Goal: Task Accomplishment & Management: Use online tool/utility

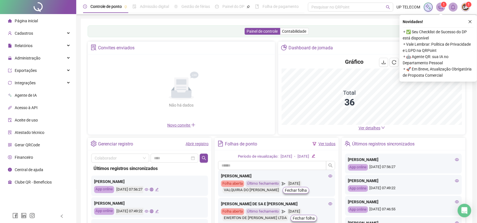
drag, startPoint x: 469, startPoint y: 23, endPoint x: 143, endPoint y: 1, distance: 326.2
click at [469, 23] on icon "close" at bounding box center [470, 22] width 4 height 4
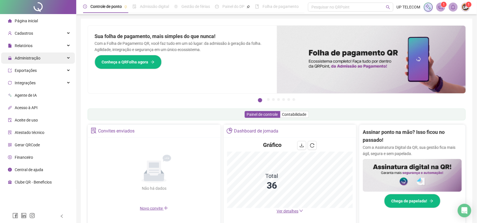
click at [45, 59] on div "Administração" at bounding box center [38, 58] width 74 height 11
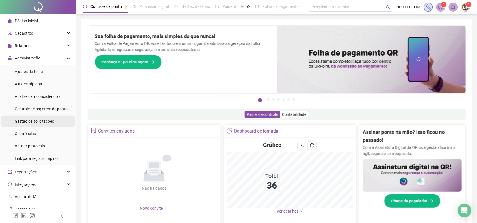
click at [47, 123] on span "Gestão de solicitações" at bounding box center [34, 121] width 39 height 5
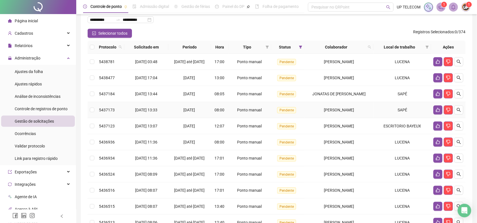
scroll to position [35, 0]
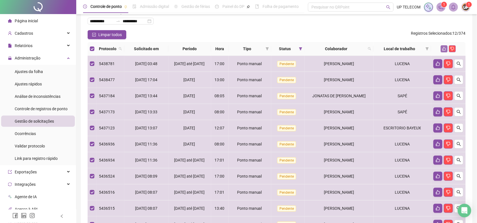
click at [446, 50] on icon "like" at bounding box center [444, 49] width 4 height 4
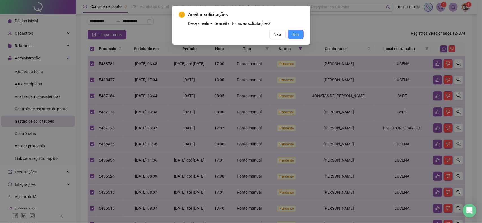
click at [293, 34] on span "Sim" at bounding box center [295, 34] width 6 height 6
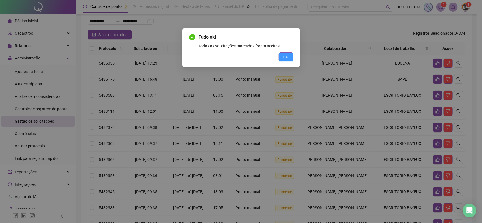
click at [287, 58] on span "OK" at bounding box center [285, 57] width 5 height 6
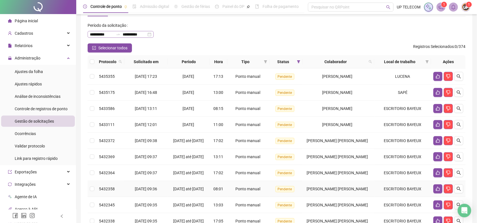
scroll to position [0, 0]
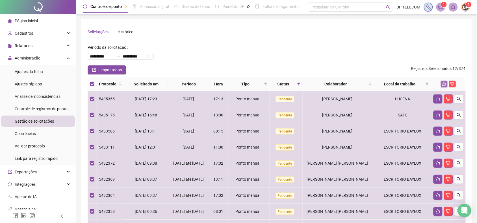
click at [445, 86] on button "button" at bounding box center [443, 84] width 7 height 7
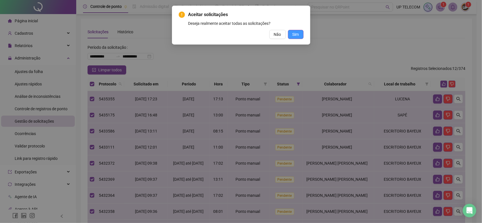
click at [293, 35] on span "Sim" at bounding box center [295, 34] width 6 height 6
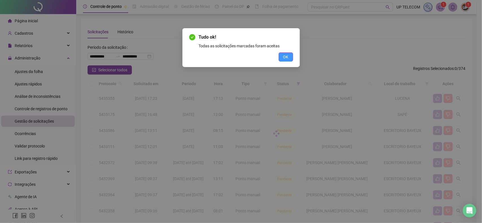
click at [287, 54] on span "OK" at bounding box center [285, 57] width 5 height 6
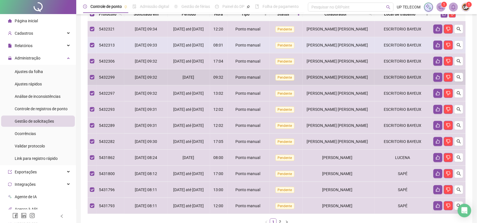
scroll to position [106, 0]
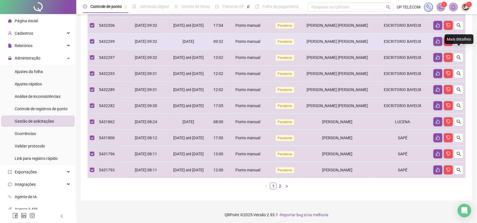
click at [460, 46] on button "button" at bounding box center [458, 41] width 9 height 9
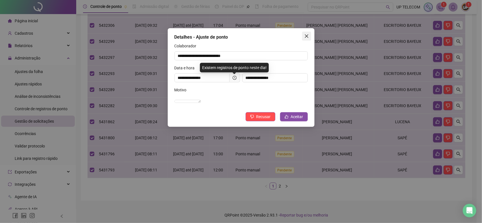
click at [305, 37] on icon "close" at bounding box center [306, 35] width 3 height 3
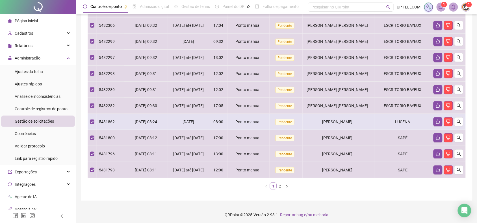
scroll to position [0, 0]
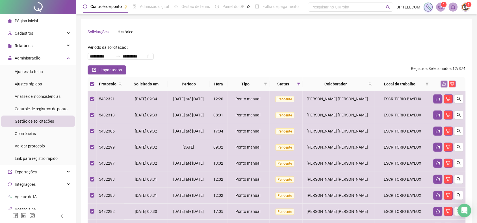
click at [445, 82] on icon "like" at bounding box center [444, 84] width 4 height 4
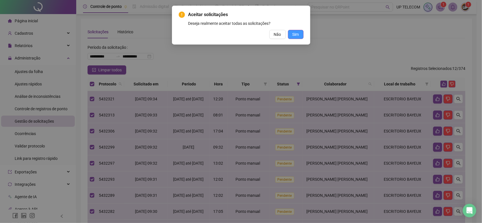
click at [293, 33] on span "Sim" at bounding box center [295, 34] width 6 height 6
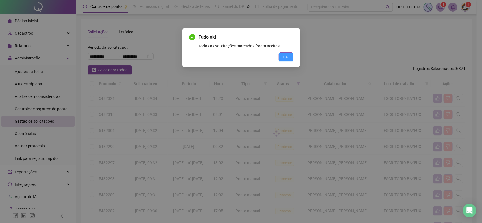
click at [285, 56] on span "OK" at bounding box center [285, 57] width 5 height 6
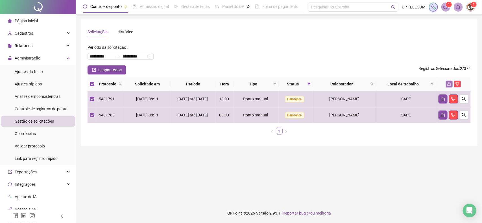
click at [448, 86] on button "button" at bounding box center [449, 84] width 7 height 7
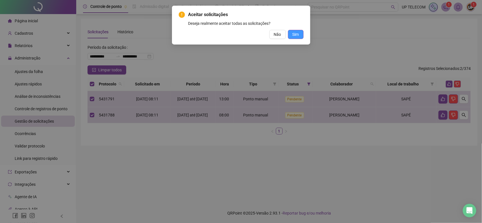
click at [301, 35] on button "Sim" at bounding box center [296, 34] width 16 height 9
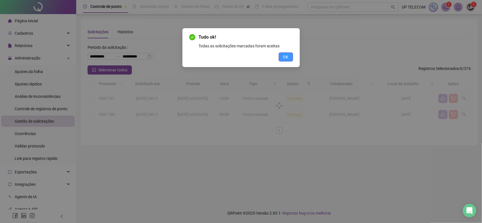
click at [279, 54] on button "OK" at bounding box center [286, 57] width 14 height 9
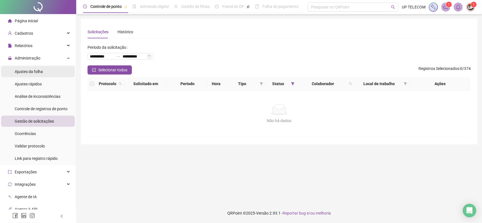
click at [25, 73] on span "Ajustes da folha" at bounding box center [29, 71] width 28 height 5
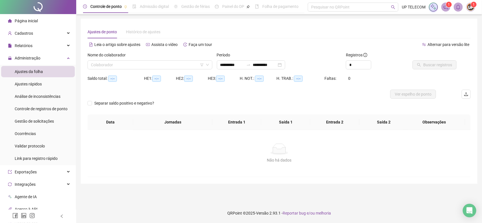
type input "**********"
click at [122, 65] on input "search" at bounding box center [147, 65] width 113 height 8
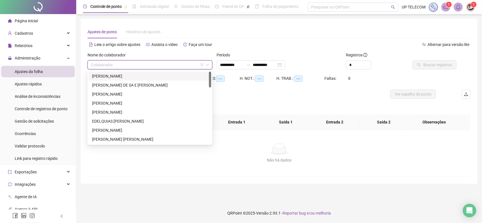
click at [126, 75] on div "[PERSON_NAME]" at bounding box center [150, 76] width 116 height 6
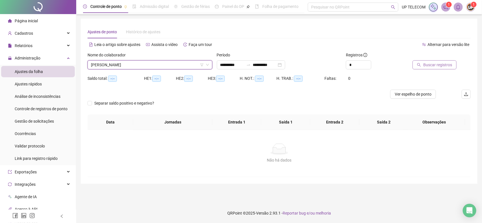
click at [424, 66] on span "Buscar registros" at bounding box center [437, 65] width 29 height 6
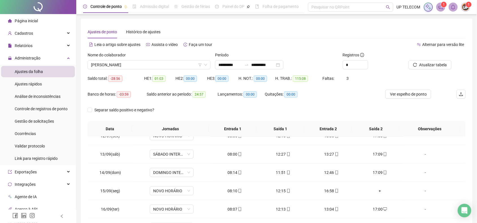
scroll to position [247, 0]
click at [375, 159] on div "+" at bounding box center [379, 156] width 39 height 6
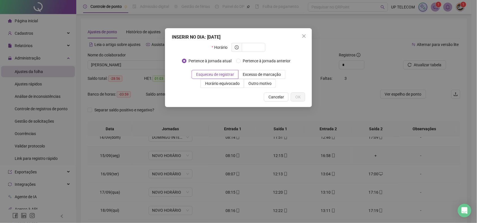
click at [374, 159] on div "INSERIR NO DIA : [DATE] Horário Pertence à jornada atual Pertence à jornada ant…" at bounding box center [238, 111] width 477 height 223
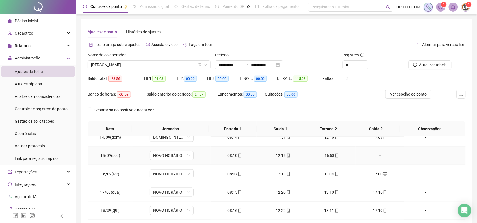
click at [376, 159] on div "+" at bounding box center [379, 156] width 39 height 6
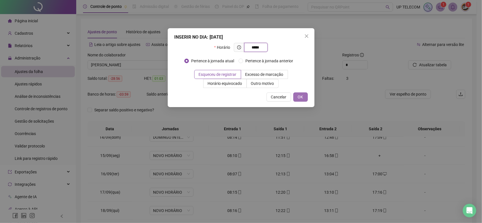
type input "*****"
click at [293, 97] on button "OK" at bounding box center [300, 97] width 14 height 9
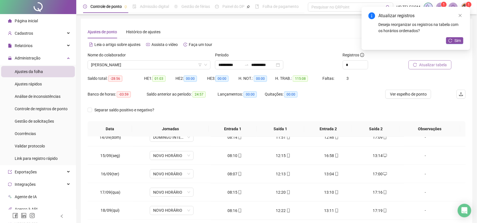
click at [432, 64] on span "Atualizar tabela" at bounding box center [433, 65] width 28 height 6
click at [460, 42] on span "Sim" at bounding box center [457, 41] width 6 height 6
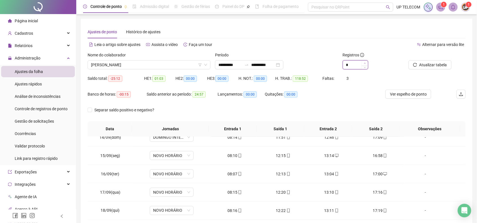
click at [365, 62] on span "Increase Value" at bounding box center [364, 63] width 6 height 5
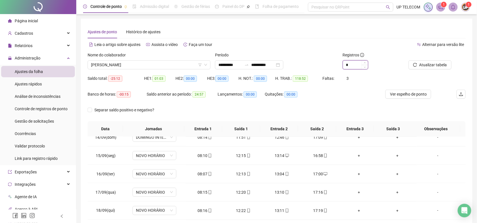
click at [362, 67] on span "Decrease Value" at bounding box center [364, 67] width 6 height 4
type input "*"
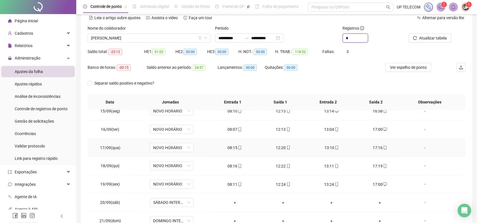
scroll to position [65, 0]
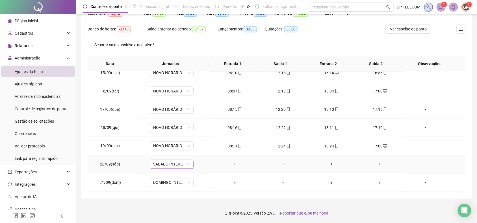
click at [174, 167] on span "SÁBADO INTERMITENTE" at bounding box center [171, 164] width 37 height 8
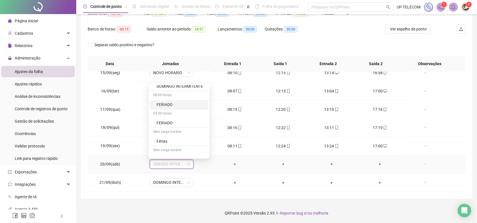
scroll to position [176, 0]
click at [171, 120] on div "Sem carga horária" at bounding box center [179, 115] width 59 height 9
click at [173, 127] on div "Folga" at bounding box center [180, 124] width 49 height 6
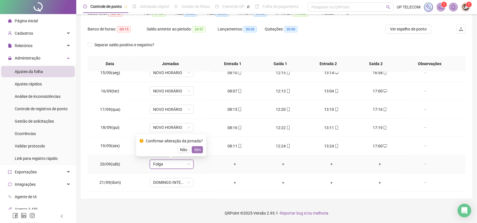
click at [195, 148] on span "Sim" at bounding box center [197, 150] width 6 height 6
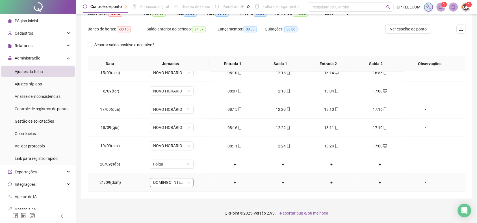
click at [170, 182] on span "DOMINGO INTERMITENTE" at bounding box center [171, 183] width 37 height 8
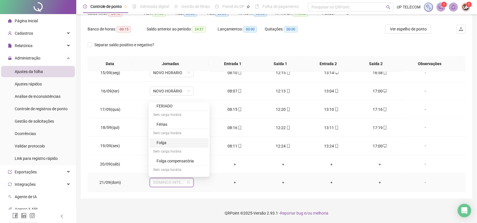
click at [169, 145] on div "Folga" at bounding box center [180, 143] width 49 height 6
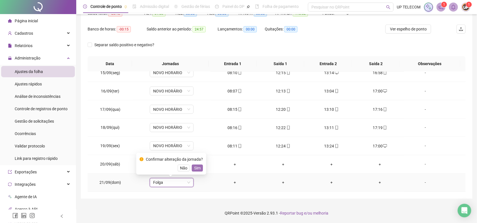
click at [198, 168] on span "Sim" at bounding box center [197, 168] width 6 height 6
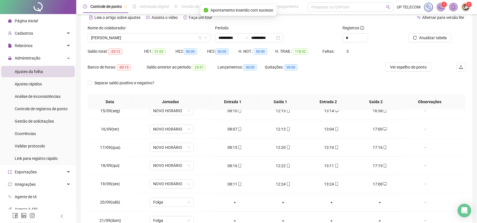
scroll to position [0, 0]
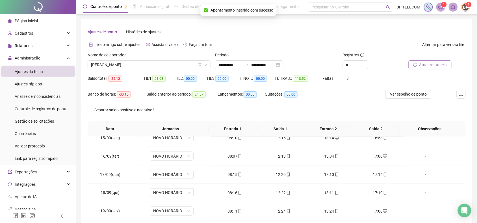
click at [428, 68] on span "Atualizar tabela" at bounding box center [433, 65] width 28 height 6
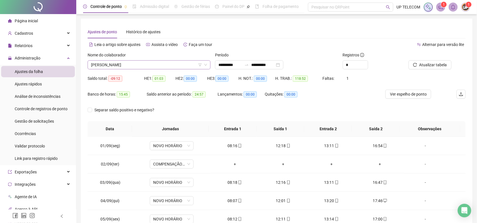
click at [153, 64] on span "[PERSON_NAME]" at bounding box center [149, 65] width 116 height 8
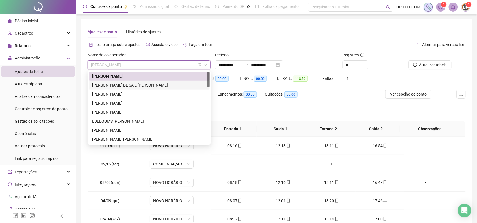
click at [128, 86] on div "[PERSON_NAME] DE SA E [PERSON_NAME]" at bounding box center [149, 85] width 114 height 6
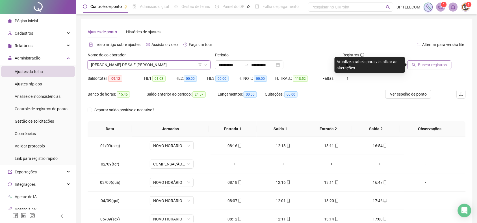
click at [420, 61] on button "Buscar registros" at bounding box center [429, 64] width 44 height 9
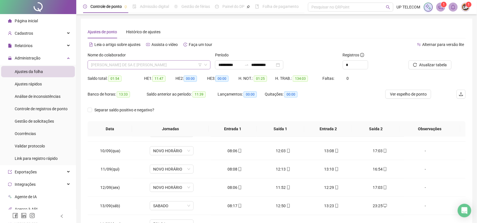
click at [157, 67] on span "[PERSON_NAME] DE SA E [PERSON_NAME]" at bounding box center [149, 65] width 116 height 8
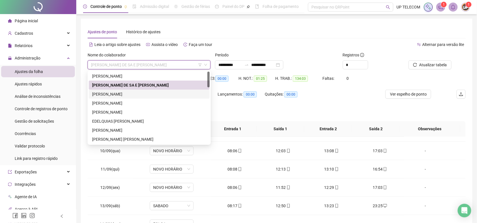
click at [140, 97] on div "[PERSON_NAME]" at bounding box center [149, 94] width 114 height 6
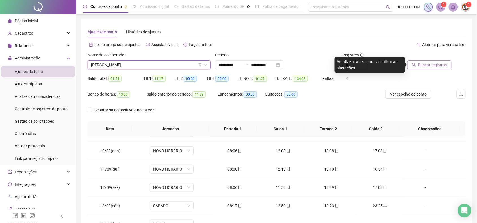
click at [441, 64] on span "Buscar registros" at bounding box center [432, 65] width 29 height 6
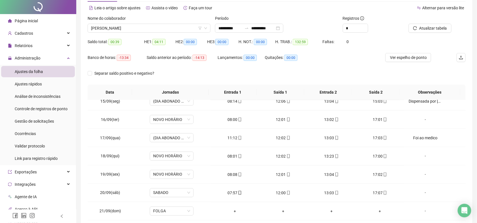
scroll to position [65, 0]
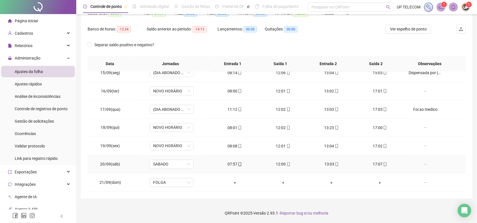
click at [372, 165] on div "17:07" at bounding box center [379, 164] width 39 height 6
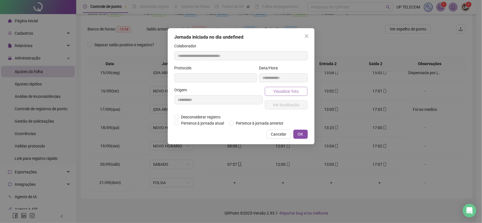
click at [286, 89] on span "Visualizar foto" at bounding box center [285, 91] width 25 height 6
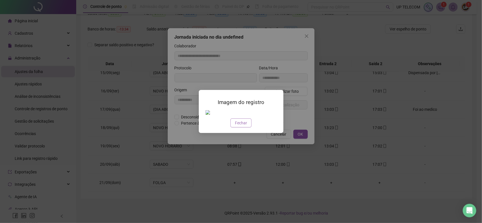
click at [236, 122] on span "Fechar" at bounding box center [241, 123] width 12 height 6
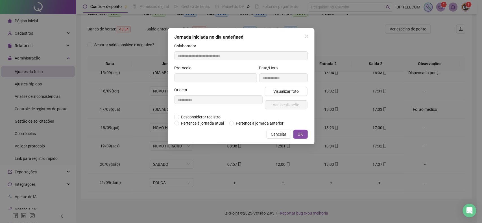
type input "**********"
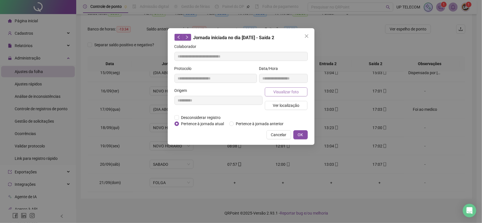
click at [280, 93] on span "Visualizar foto" at bounding box center [285, 92] width 25 height 6
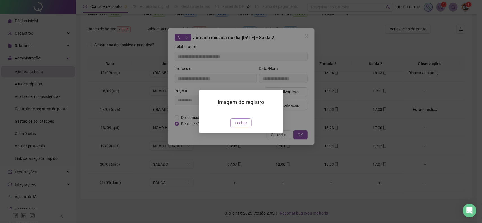
click at [237, 126] on span "Fechar" at bounding box center [241, 123] width 12 height 6
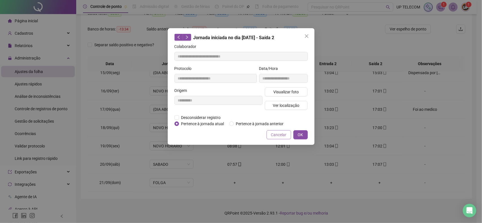
click at [272, 136] on span "Cancelar" at bounding box center [279, 135] width 16 height 6
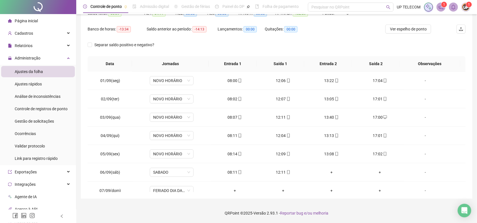
scroll to position [0, 0]
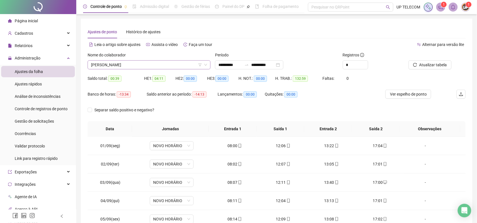
click at [139, 64] on span "[PERSON_NAME]" at bounding box center [149, 65] width 116 height 8
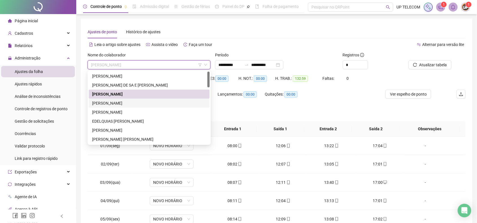
click at [123, 104] on div "[PERSON_NAME]" at bounding box center [149, 103] width 114 height 6
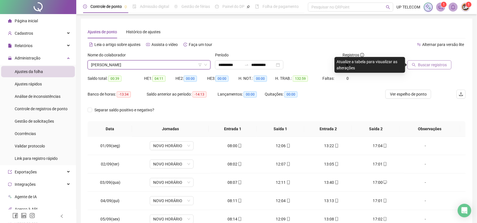
click at [423, 64] on span "Buscar registros" at bounding box center [432, 65] width 29 height 6
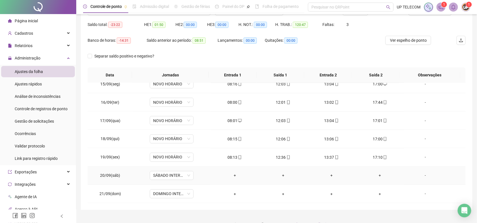
scroll to position [65, 0]
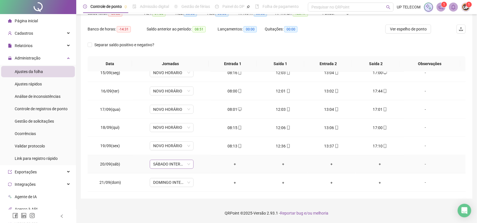
click at [179, 165] on span "SÁBADO INTERMITENTE" at bounding box center [171, 164] width 37 height 8
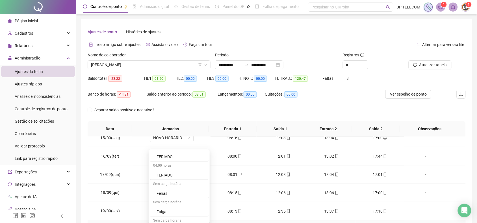
scroll to position [176, 0]
click at [169, 191] on div "Folga" at bounding box center [180, 190] width 49 height 6
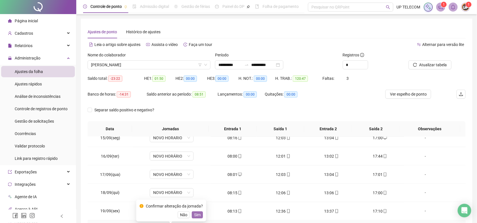
click at [195, 215] on span "Sim" at bounding box center [197, 215] width 6 height 6
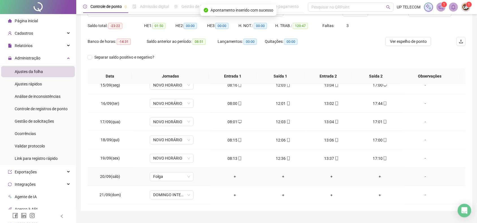
scroll to position [65, 0]
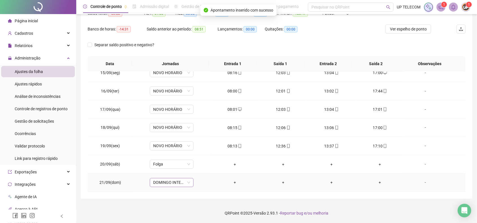
click at [170, 182] on span "DOMINGO INTERMITENTE" at bounding box center [171, 183] width 37 height 8
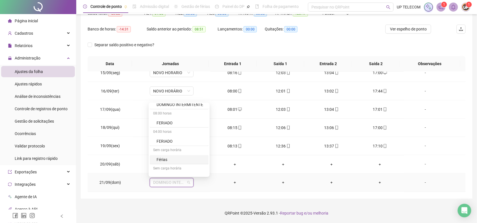
scroll to position [176, 0]
click at [163, 145] on div "Folga" at bounding box center [180, 143] width 49 height 6
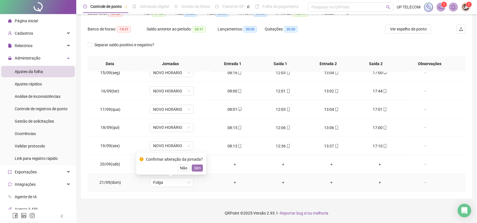
click at [195, 165] on span "Sim" at bounding box center [197, 168] width 6 height 6
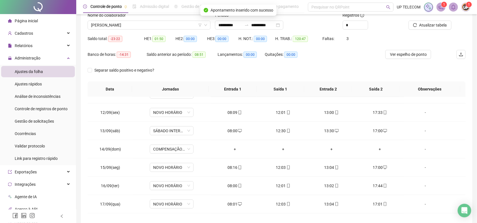
scroll to position [30, 0]
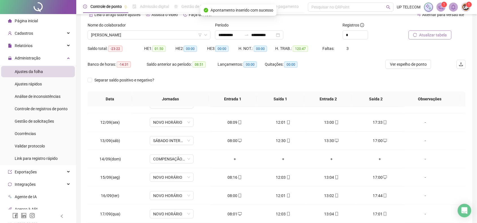
click at [438, 35] on span "Atualizar tabela" at bounding box center [433, 35] width 28 height 6
click at [160, 36] on span "[PERSON_NAME]" at bounding box center [149, 35] width 116 height 8
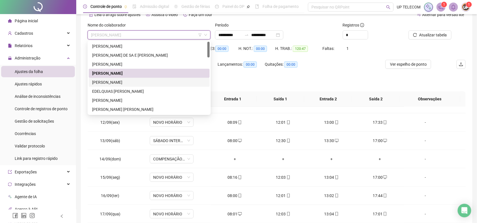
click at [139, 84] on div "[PERSON_NAME]" at bounding box center [149, 82] width 114 height 6
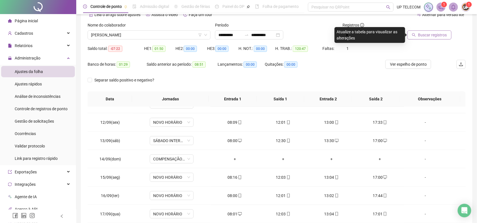
click at [421, 34] on span "Buscar registros" at bounding box center [432, 35] width 29 height 6
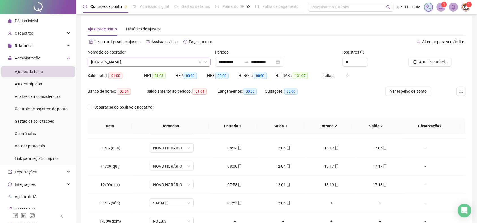
scroll to position [0, 0]
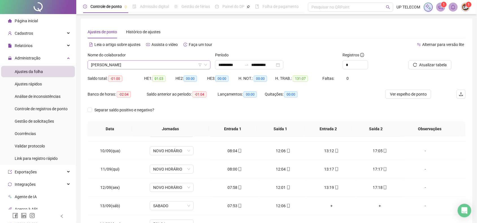
click at [173, 65] on span "[PERSON_NAME]" at bounding box center [149, 65] width 116 height 8
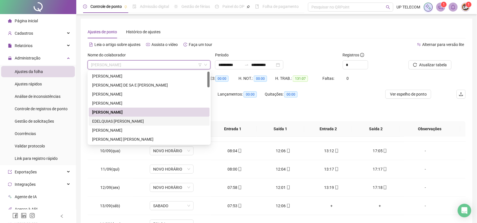
click at [136, 122] on div "EDELQUIAS [PERSON_NAME]" at bounding box center [149, 121] width 114 height 6
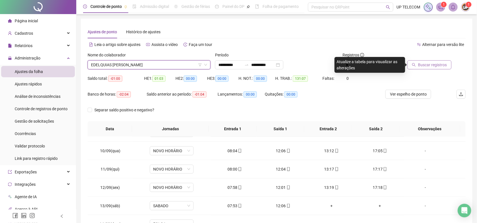
click at [418, 61] on button "Buscar registros" at bounding box center [429, 64] width 44 height 9
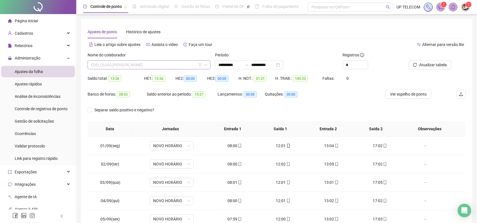
click at [153, 64] on span "EDELQUIAS [PERSON_NAME]" at bounding box center [149, 65] width 116 height 8
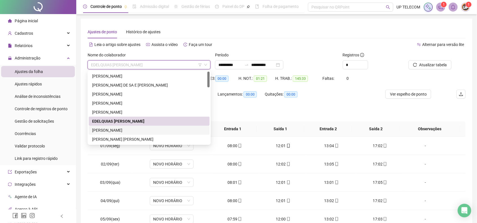
click at [120, 130] on div "[PERSON_NAME]" at bounding box center [149, 130] width 114 height 6
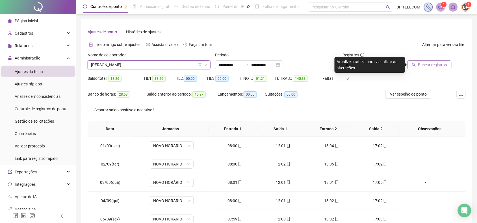
click at [433, 61] on button "Buscar registros" at bounding box center [429, 64] width 44 height 9
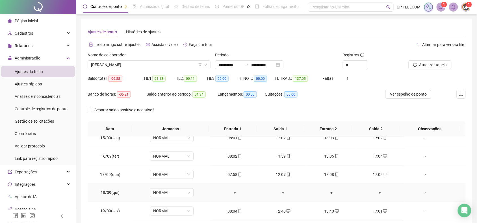
scroll to position [35, 0]
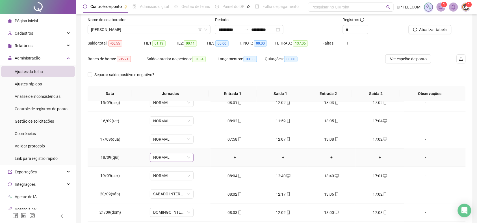
click at [164, 158] on span "NORMAL" at bounding box center [171, 158] width 37 height 8
click at [164, 115] on div "Folga" at bounding box center [179, 117] width 59 height 9
click at [195, 142] on span "Sim" at bounding box center [197, 143] width 6 height 6
click at [430, 29] on span "Atualizar tabela" at bounding box center [433, 30] width 28 height 6
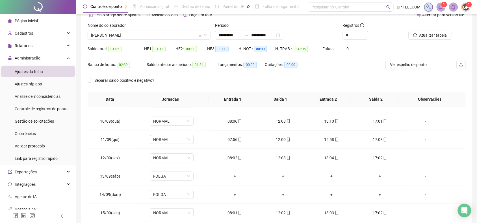
scroll to position [0, 0]
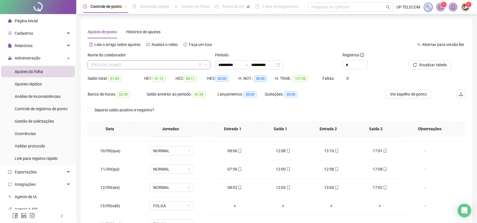
click at [169, 63] on span "[PERSON_NAME]" at bounding box center [149, 65] width 116 height 8
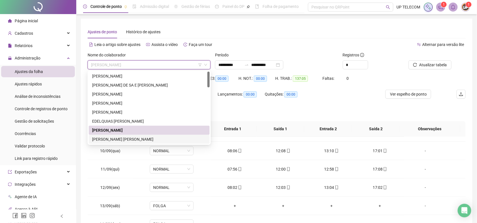
click at [130, 136] on div "[PERSON_NAME] [PERSON_NAME]" at bounding box center [149, 139] width 114 height 6
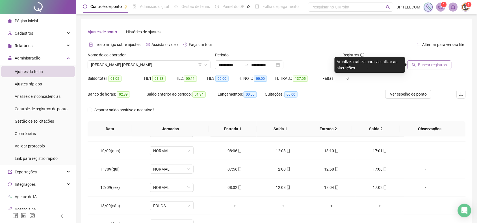
click at [430, 65] on span "Buscar registros" at bounding box center [432, 65] width 29 height 6
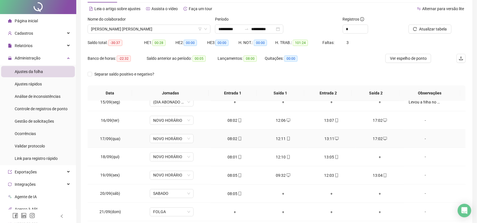
scroll to position [65, 0]
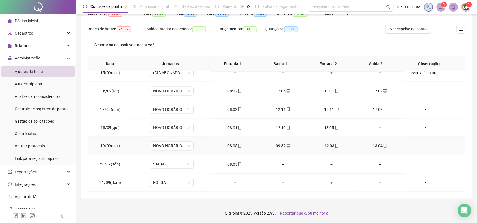
click at [232, 147] on div "08:05" at bounding box center [234, 146] width 39 height 6
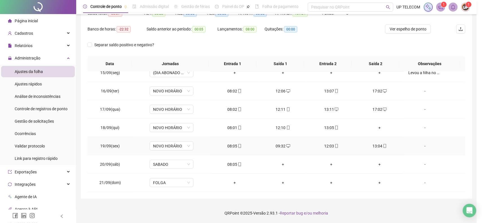
type input "**********"
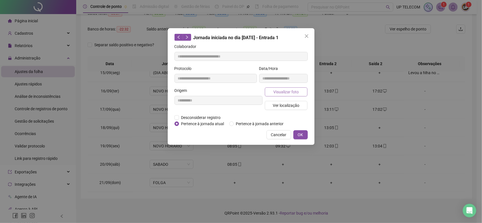
click at [287, 95] on button "Visualizar foto" at bounding box center [286, 92] width 43 height 9
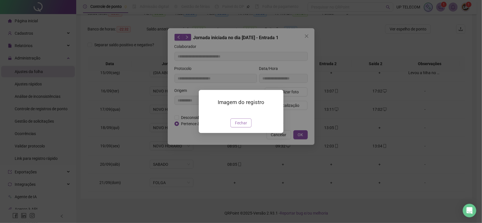
click at [243, 126] on span "Fechar" at bounding box center [241, 123] width 12 height 6
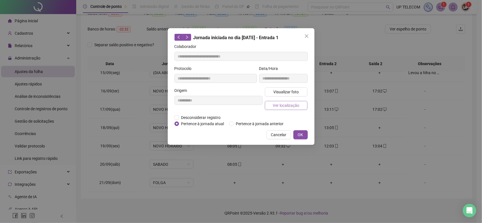
click at [281, 102] on span "Ver localização" at bounding box center [286, 105] width 27 height 6
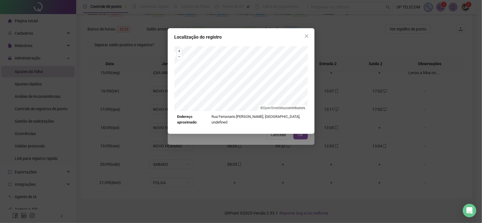
click at [306, 35] on icon "close" at bounding box center [306, 36] width 5 height 5
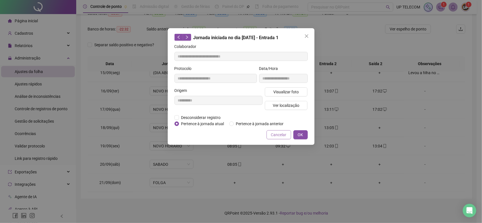
click at [276, 136] on span "Cancelar" at bounding box center [279, 135] width 16 height 6
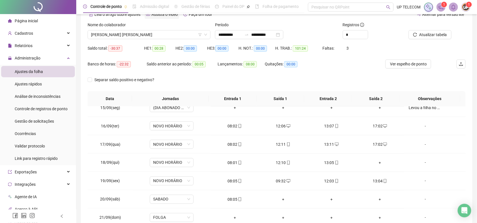
scroll to position [0, 0]
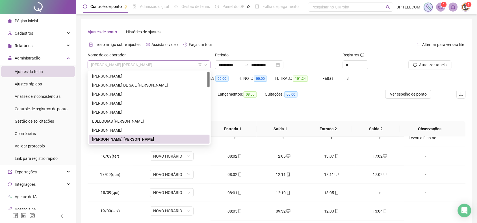
click at [166, 63] on span "[PERSON_NAME] [PERSON_NAME]" at bounding box center [149, 65] width 116 height 8
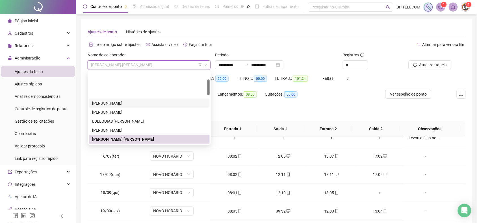
scroll to position [35, 0]
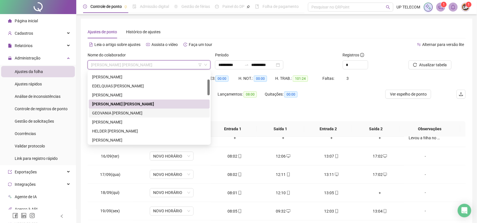
click at [124, 112] on div "GEOVANIA [PERSON_NAME]" at bounding box center [149, 113] width 114 height 6
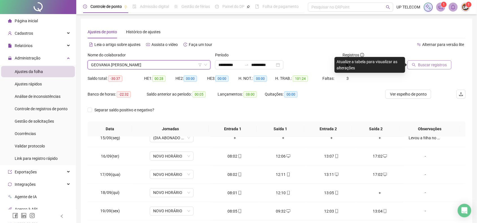
click at [445, 66] on span "Buscar registros" at bounding box center [432, 65] width 29 height 6
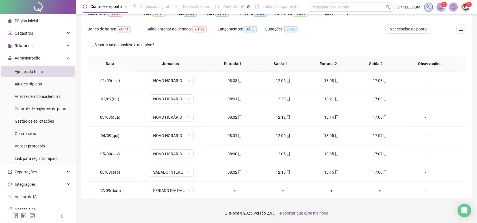
scroll to position [0, 0]
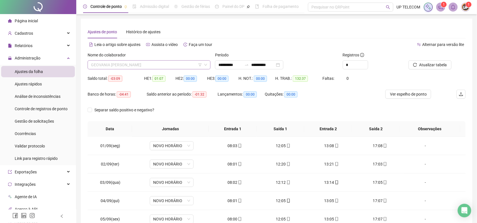
click at [124, 66] on span "GEOVANIA [PERSON_NAME]" at bounding box center [149, 65] width 116 height 8
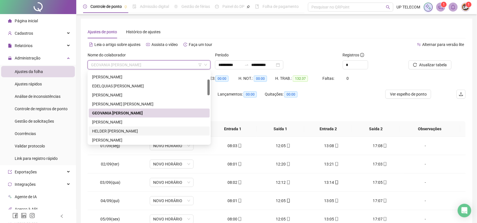
click at [129, 132] on div "HELDER [PERSON_NAME]" at bounding box center [149, 131] width 114 height 6
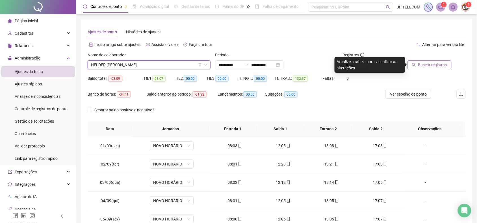
click at [426, 64] on span "Buscar registros" at bounding box center [432, 65] width 29 height 6
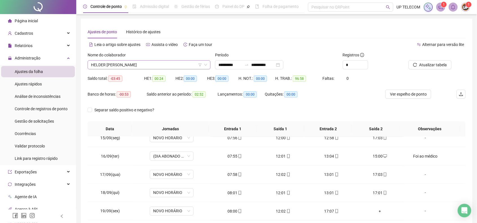
click at [136, 67] on span "HELDER [PERSON_NAME]" at bounding box center [149, 65] width 116 height 8
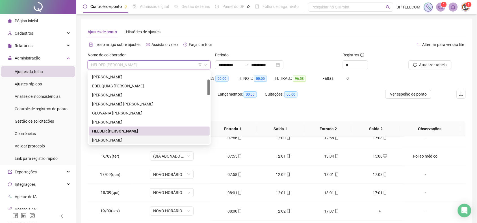
drag, startPoint x: 132, startPoint y: 137, endPoint x: 137, endPoint y: 137, distance: 5.4
click at [132, 137] on div "[PERSON_NAME]" at bounding box center [149, 140] width 114 height 6
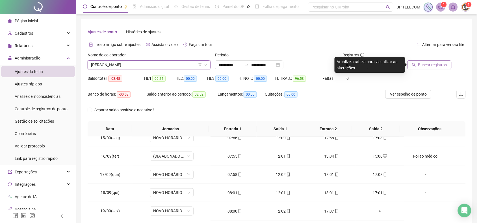
click at [423, 64] on span "Buscar registros" at bounding box center [432, 65] width 29 height 6
